Goal: Complete application form: Complete application form

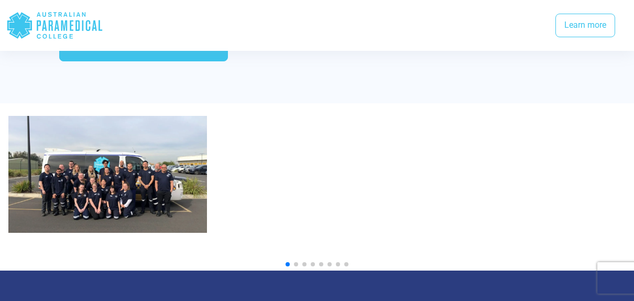
scroll to position [1167, 0]
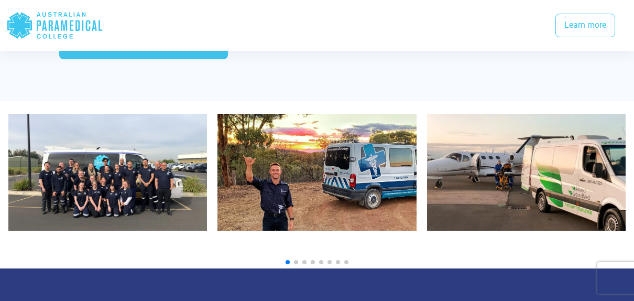
click at [313, 197] on img "2 / 10" at bounding box center [316, 172] width 199 height 117
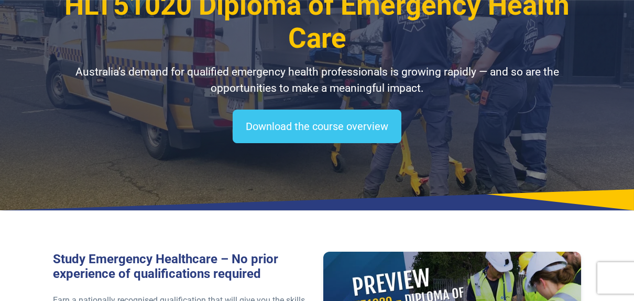
scroll to position [0, 0]
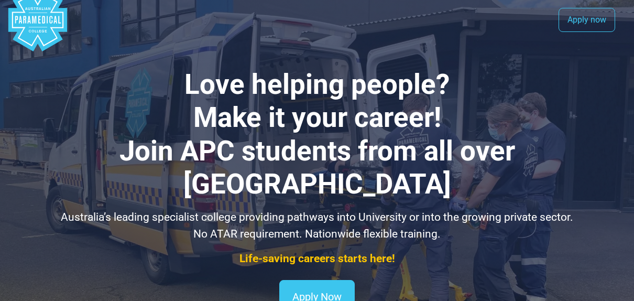
scroll to position [18, 0]
